Goal: Information Seeking & Learning: Learn about a topic

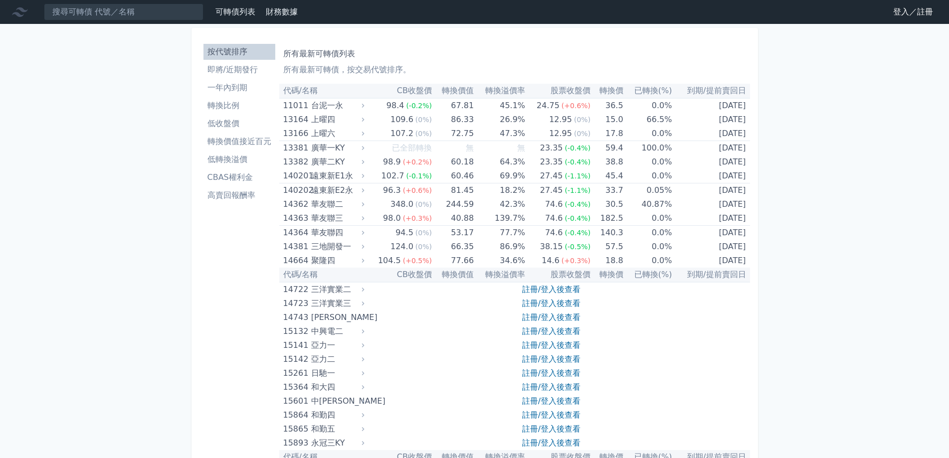
click at [234, 84] on li "一年內到期" at bounding box center [239, 88] width 72 height 12
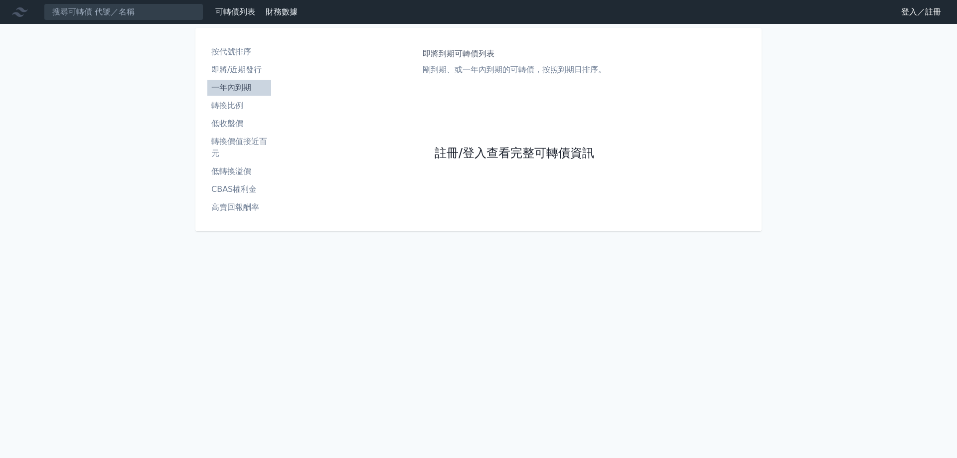
click at [453, 152] on link "註冊/登入查看完整可轉債資訊" at bounding box center [515, 154] width 160 height 16
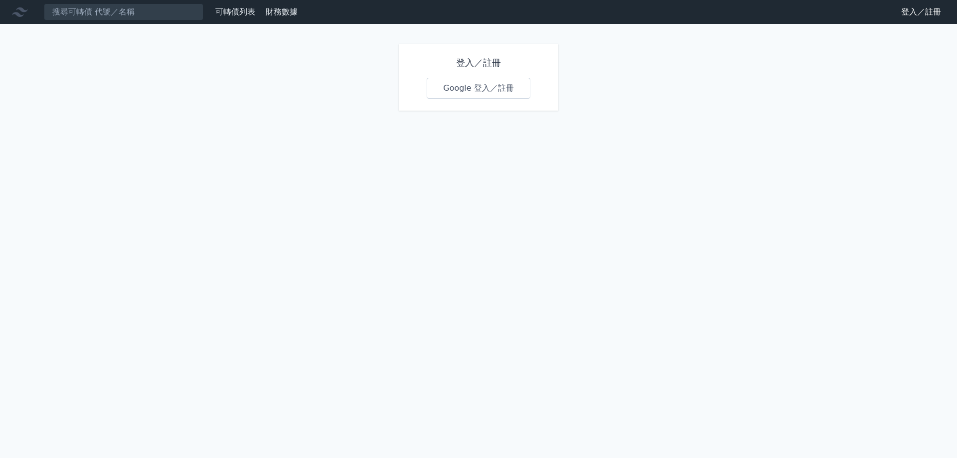
click at [463, 92] on link "Google 登入／註冊" at bounding box center [479, 88] width 104 height 21
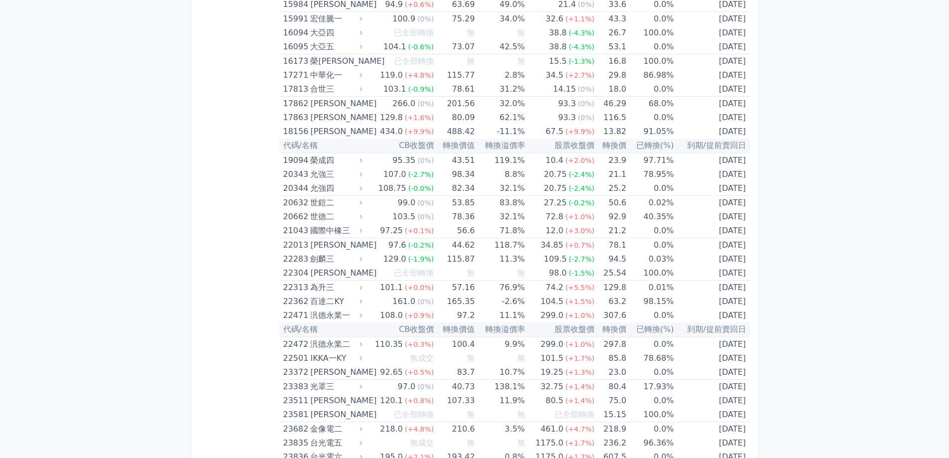
scroll to position [499, 0]
